Goal: Download file/media

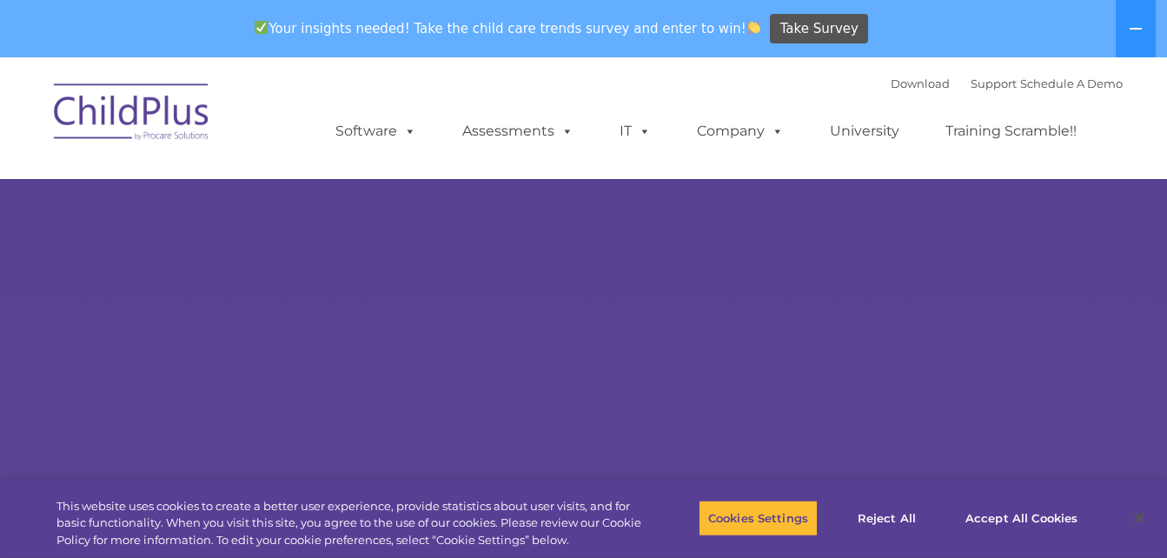
select select "MEDIUM"
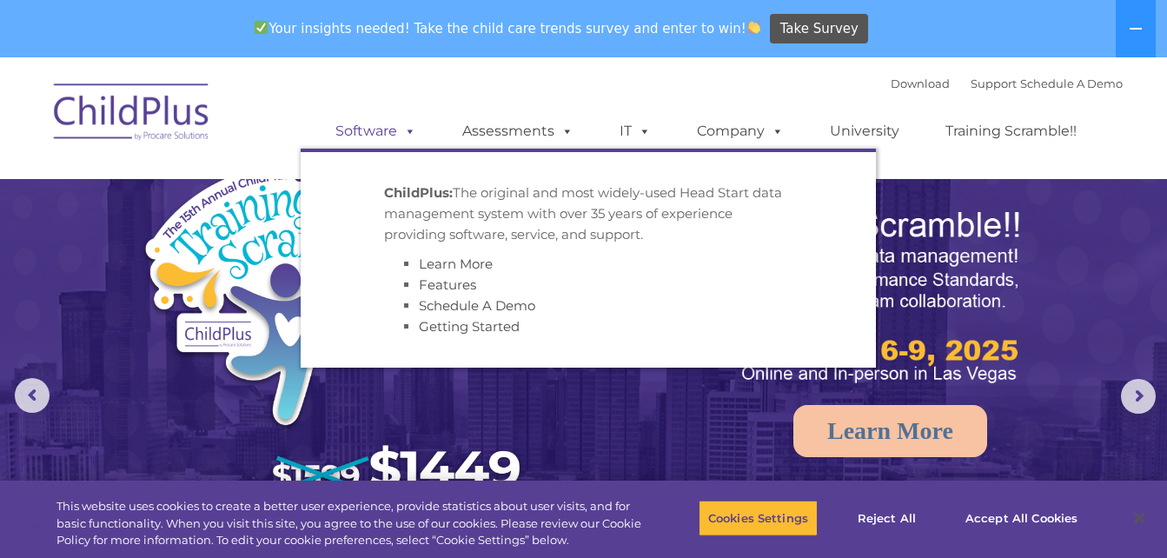
click at [385, 133] on link "Software" at bounding box center [376, 131] width 116 height 35
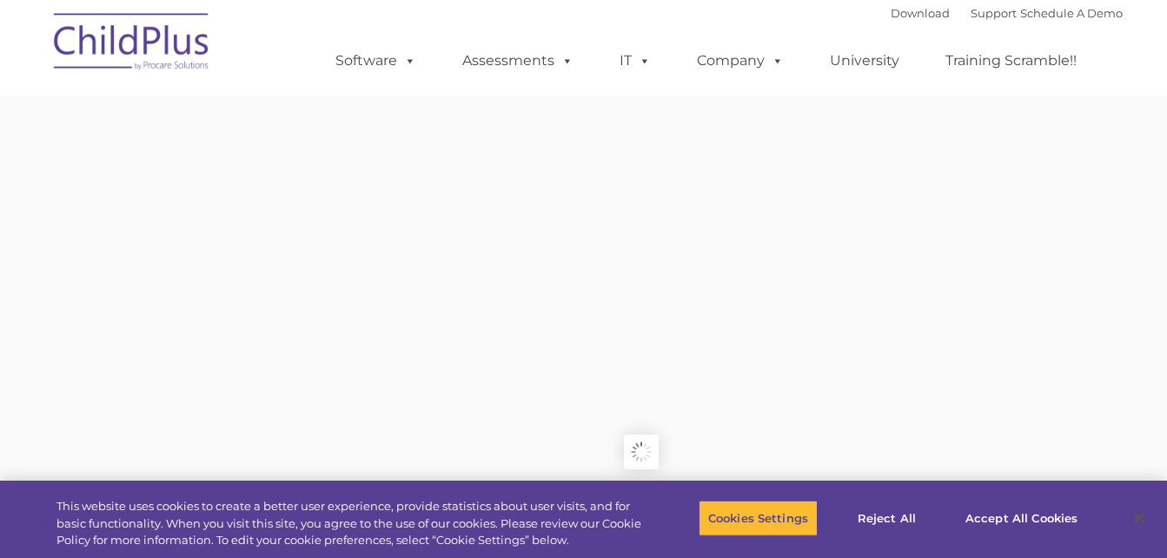
type input ""
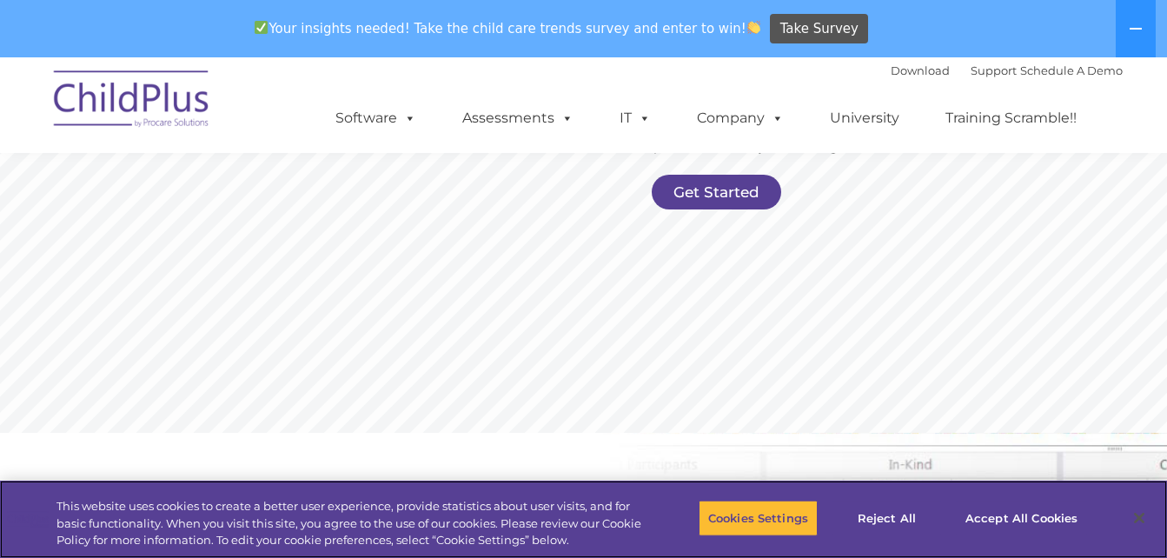
scroll to position [484, 0]
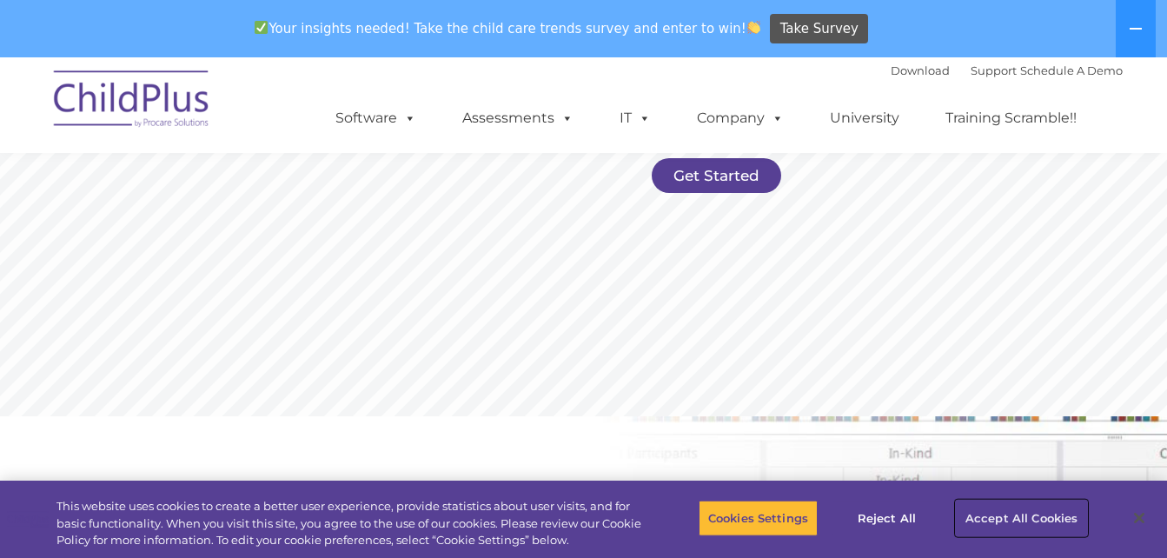
click at [1002, 516] on button "Accept All Cookies" at bounding box center [1021, 518] width 131 height 37
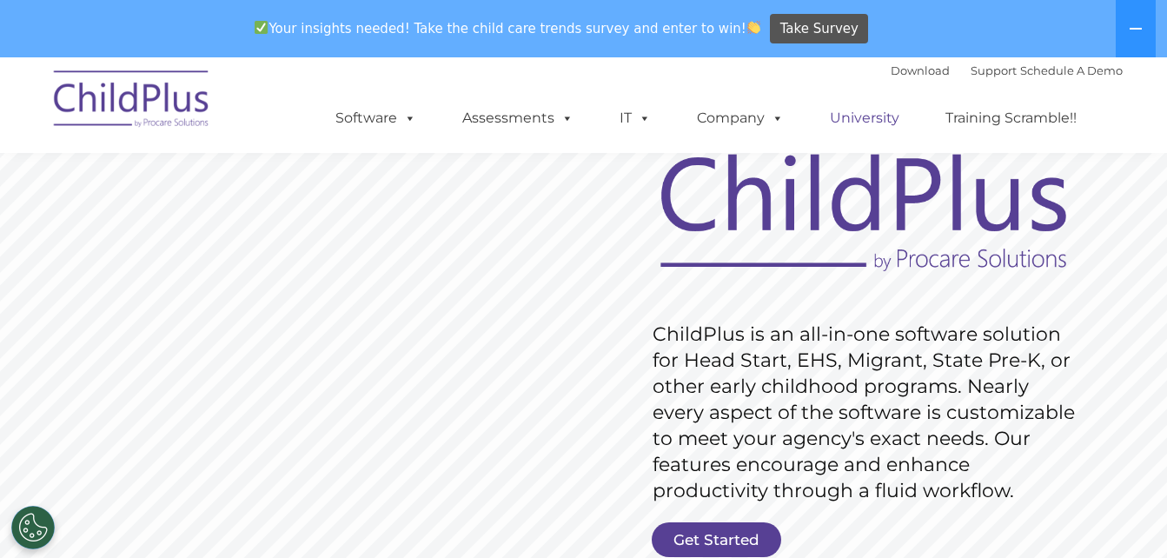
scroll to position [114, 0]
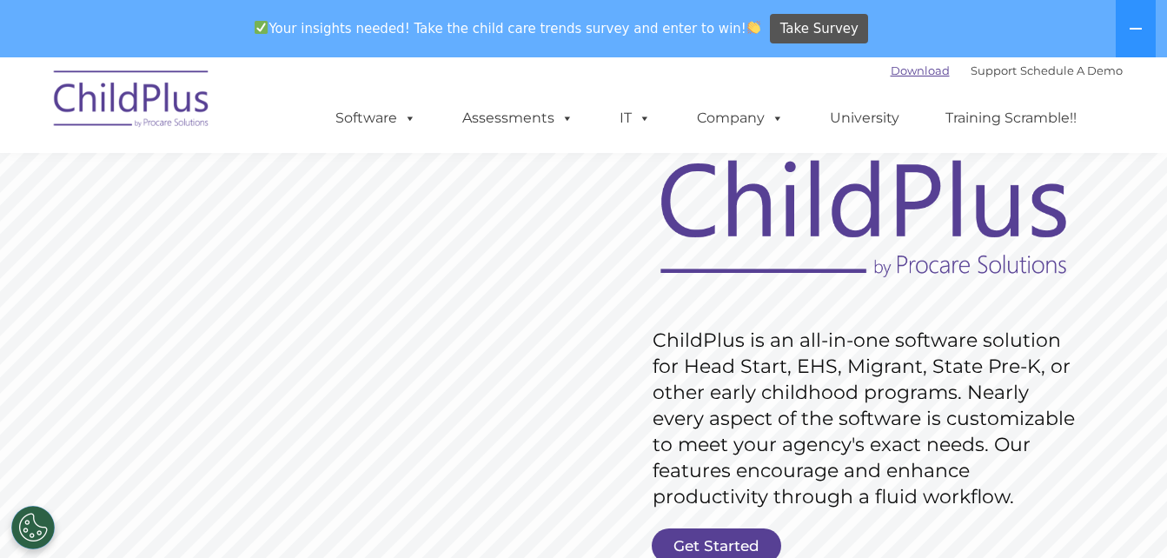
click at [908, 73] on link "Download" at bounding box center [920, 70] width 59 height 14
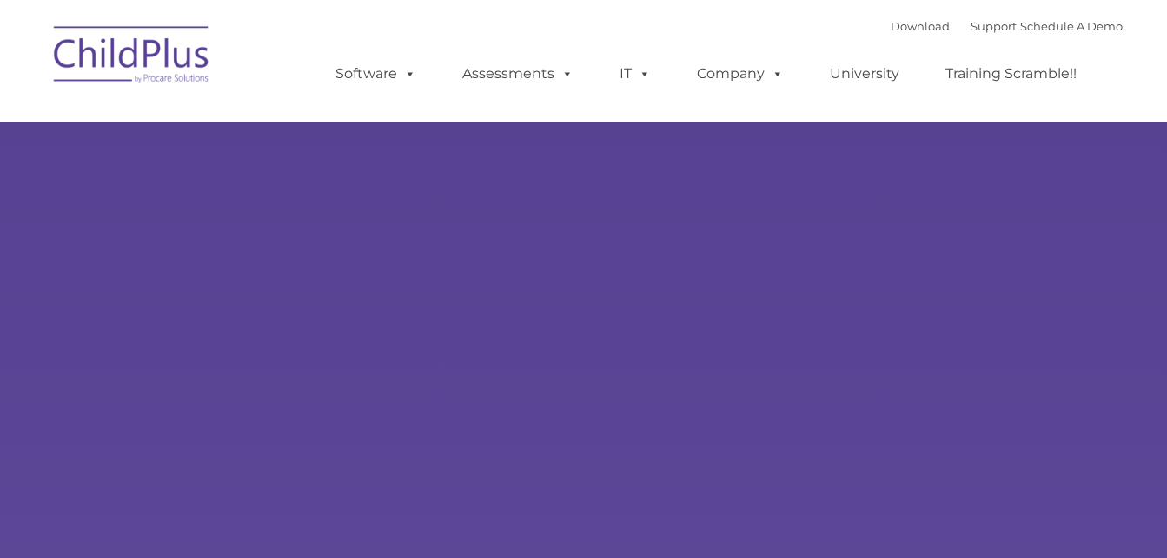
type input ""
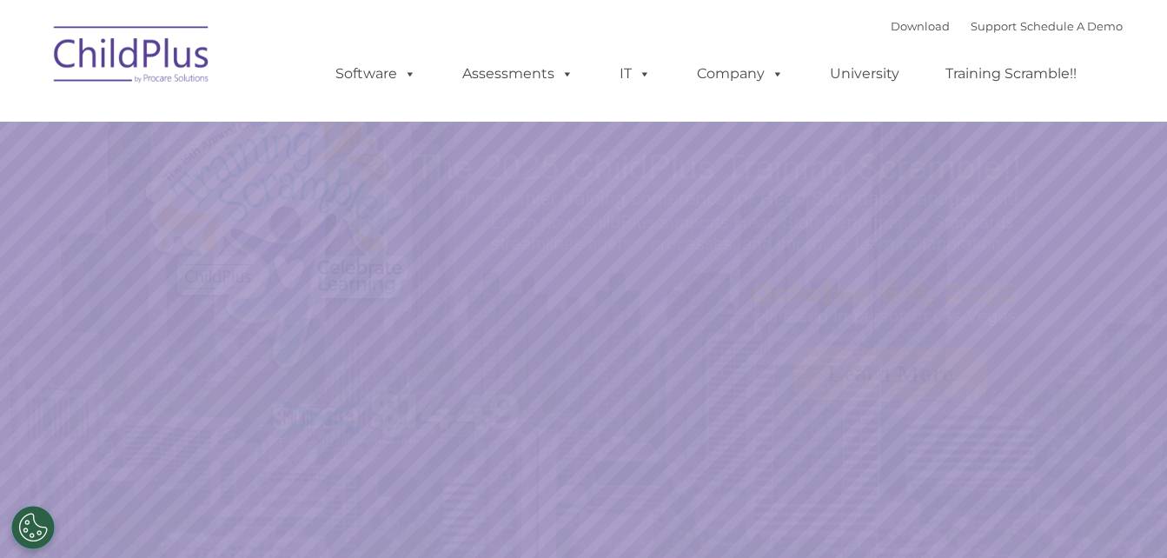
select select "MEDIUM"
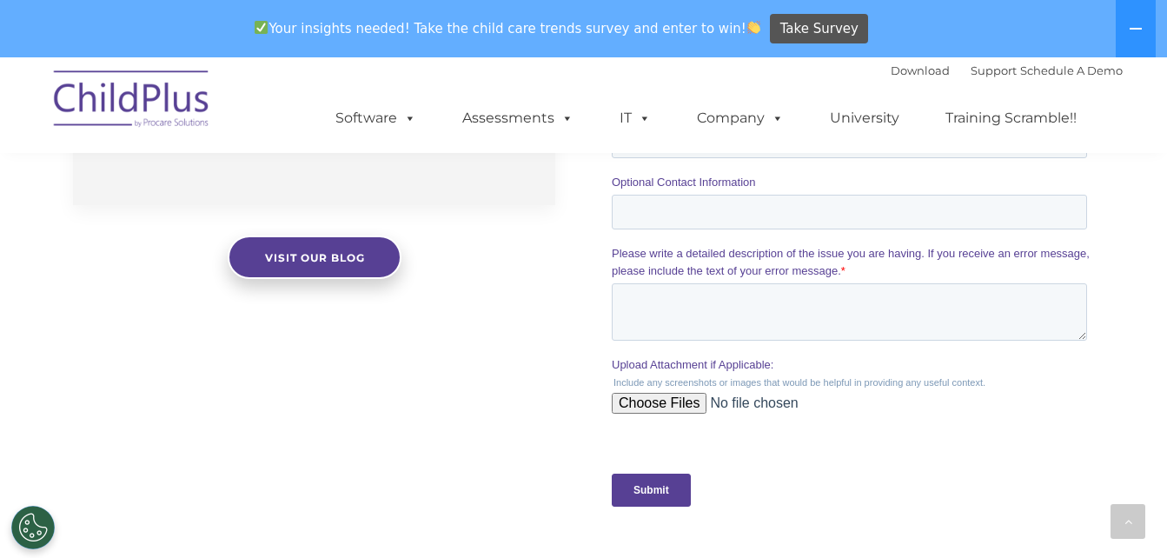
scroll to position [2092, 0]
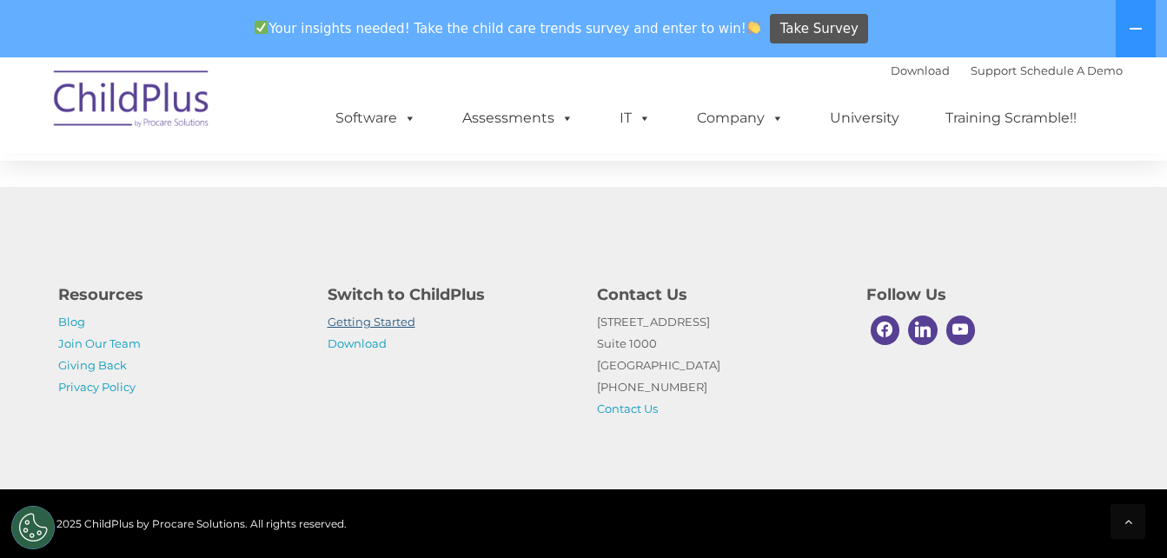
click at [382, 324] on link "Getting Started" at bounding box center [372, 322] width 88 height 14
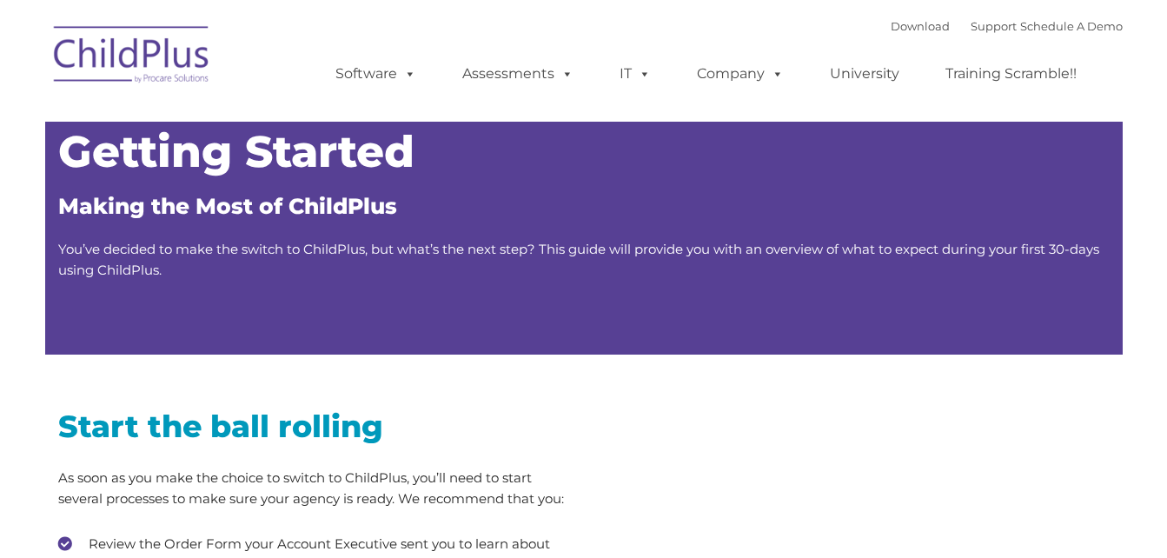
type input ""
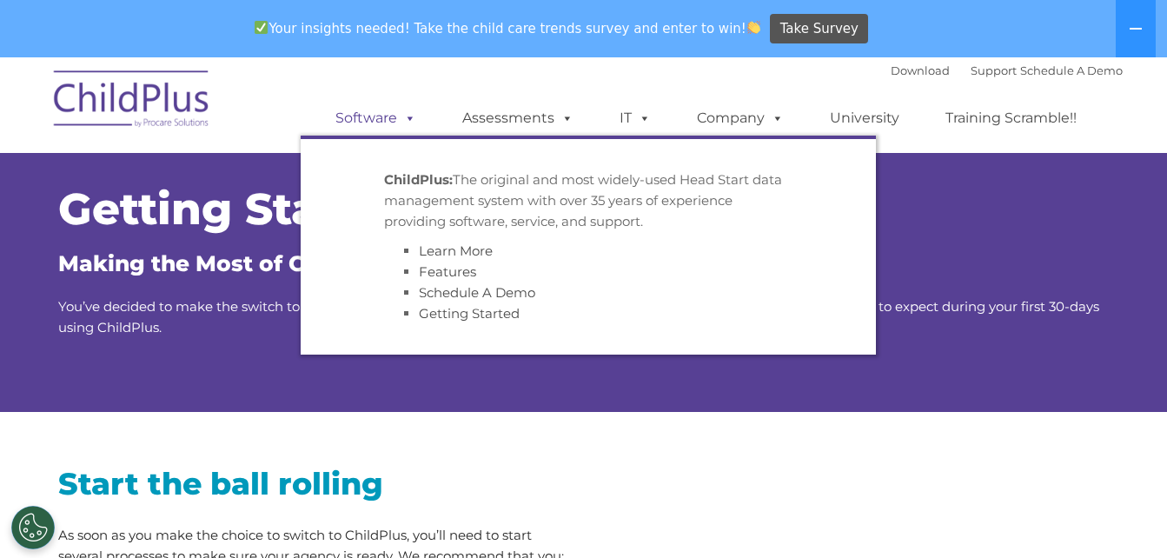
click at [409, 119] on span at bounding box center [406, 118] width 19 height 17
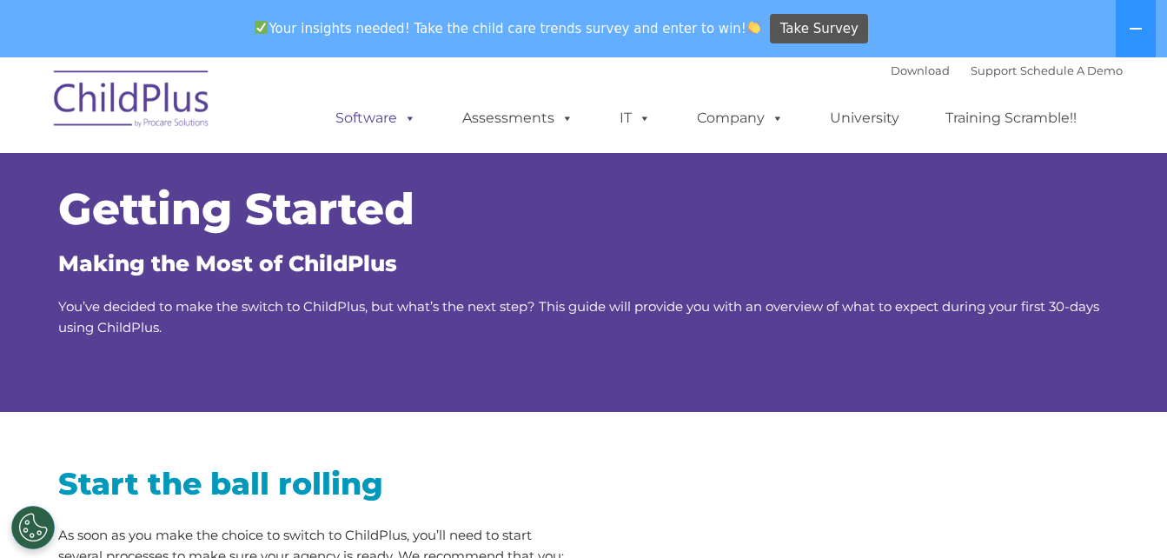
click at [414, 119] on span at bounding box center [406, 118] width 19 height 17
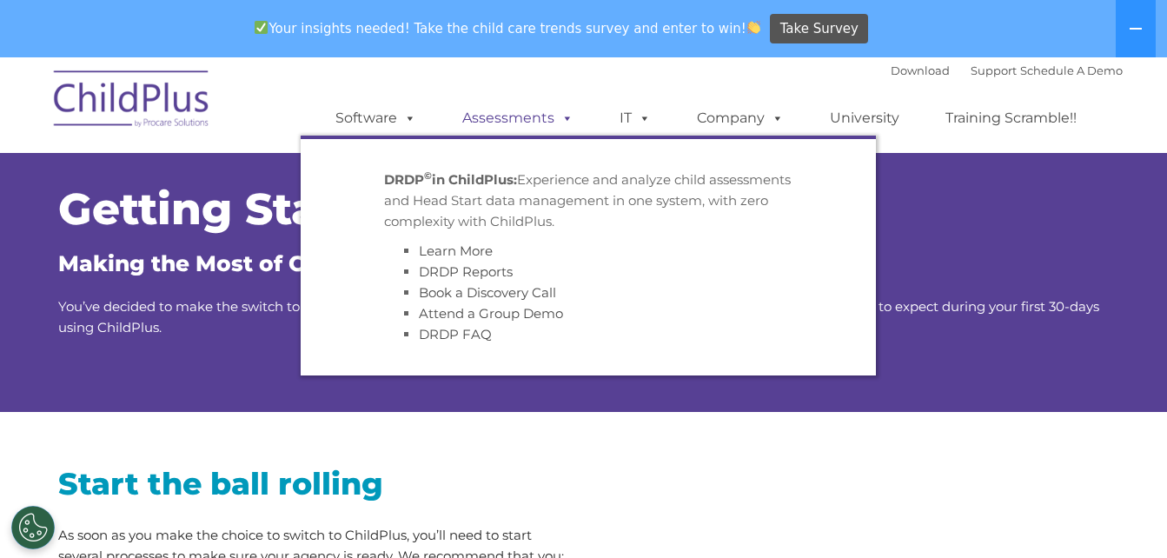
click at [556, 123] on span at bounding box center [564, 118] width 19 height 17
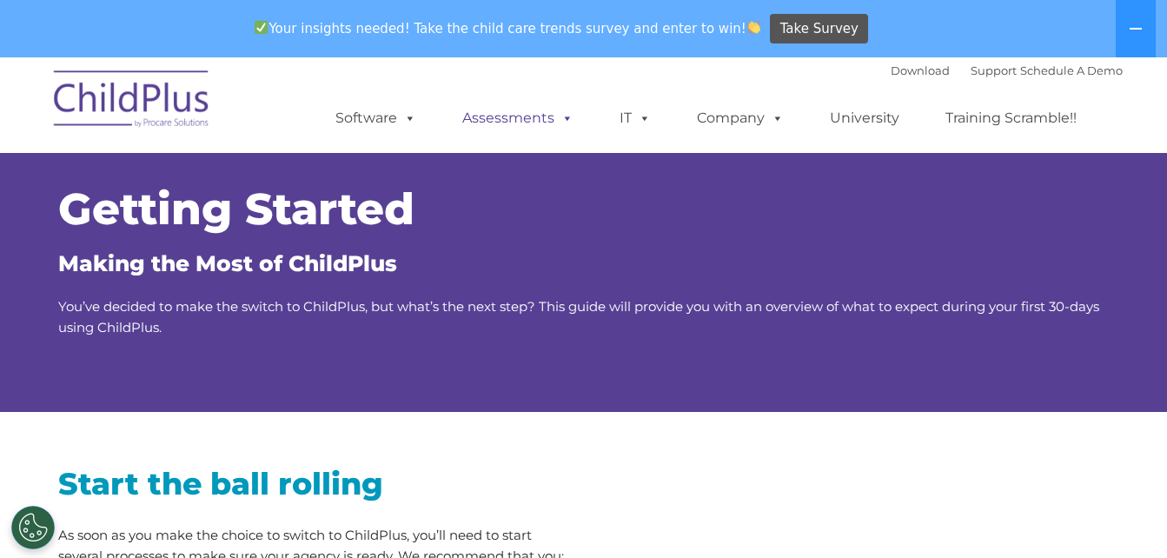
click at [562, 117] on span at bounding box center [564, 118] width 19 height 17
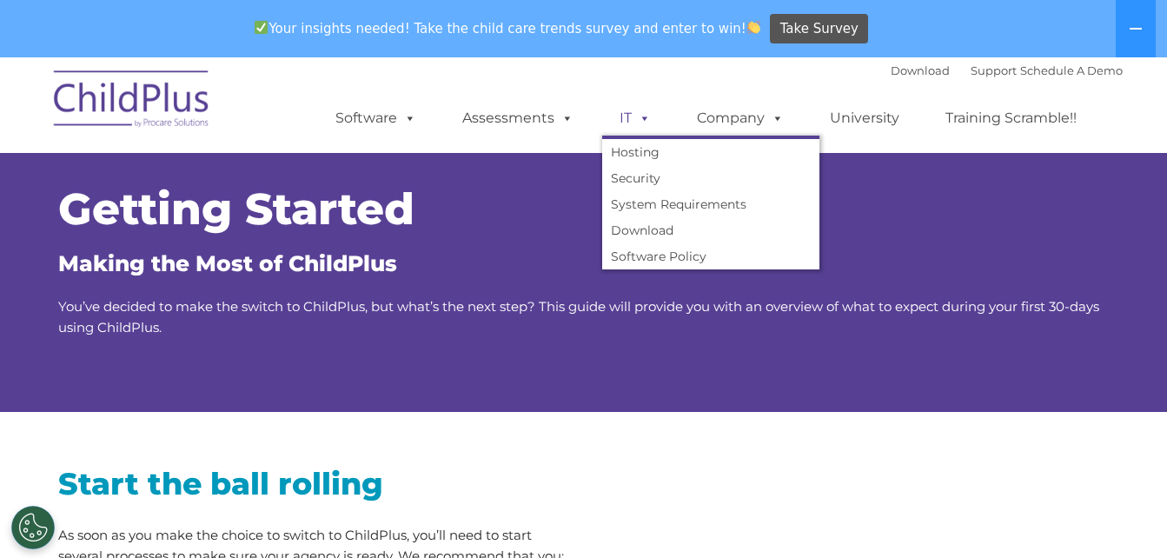
click at [644, 121] on span at bounding box center [641, 118] width 19 height 17
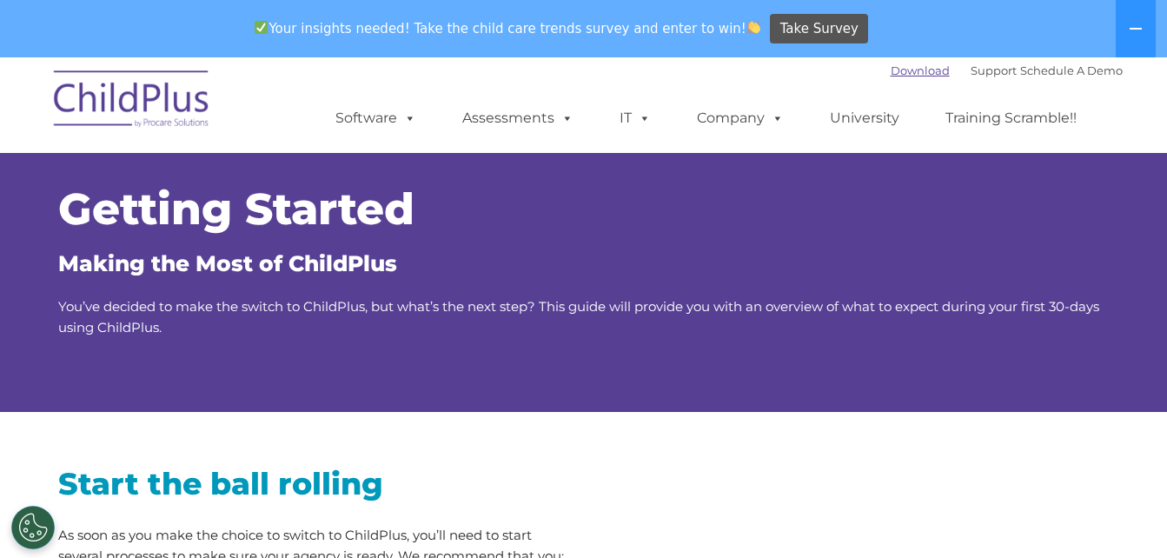
click at [901, 71] on link "Download" at bounding box center [920, 70] width 59 height 14
